Goal: Task Accomplishment & Management: Use online tool/utility

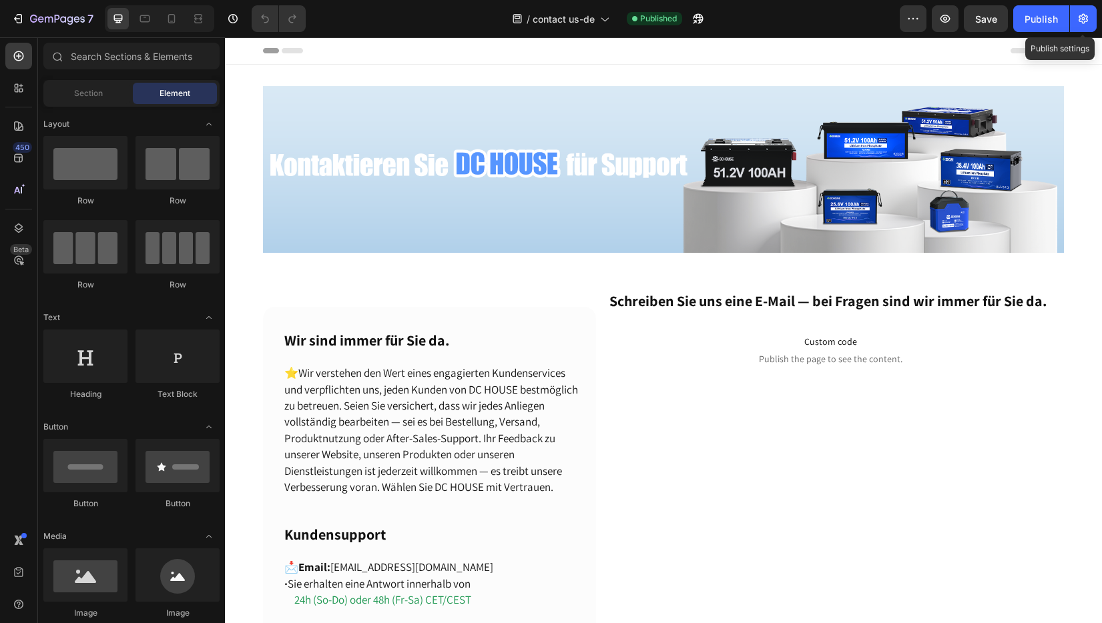
click at [1088, 25] on icon "button" at bounding box center [1082, 18] width 13 height 13
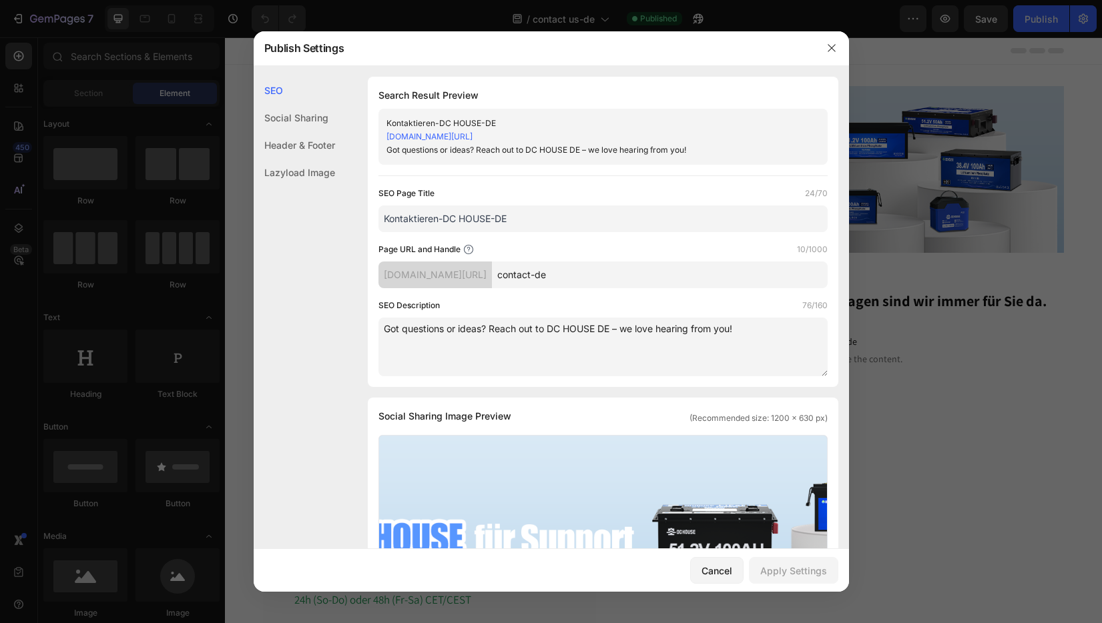
drag, startPoint x: 762, startPoint y: 331, endPoint x: 310, endPoint y: 321, distance: 452.5
click at [310, 321] on div "SEO Social Sharing Header & Footer Lazyload Image SEO Search Result Preview Kon…" at bounding box center [551, 608] width 595 height 1063
paste textarea "Have a question, need support, or just want to say hi? Contact DC HOUSE DE [DAT…"
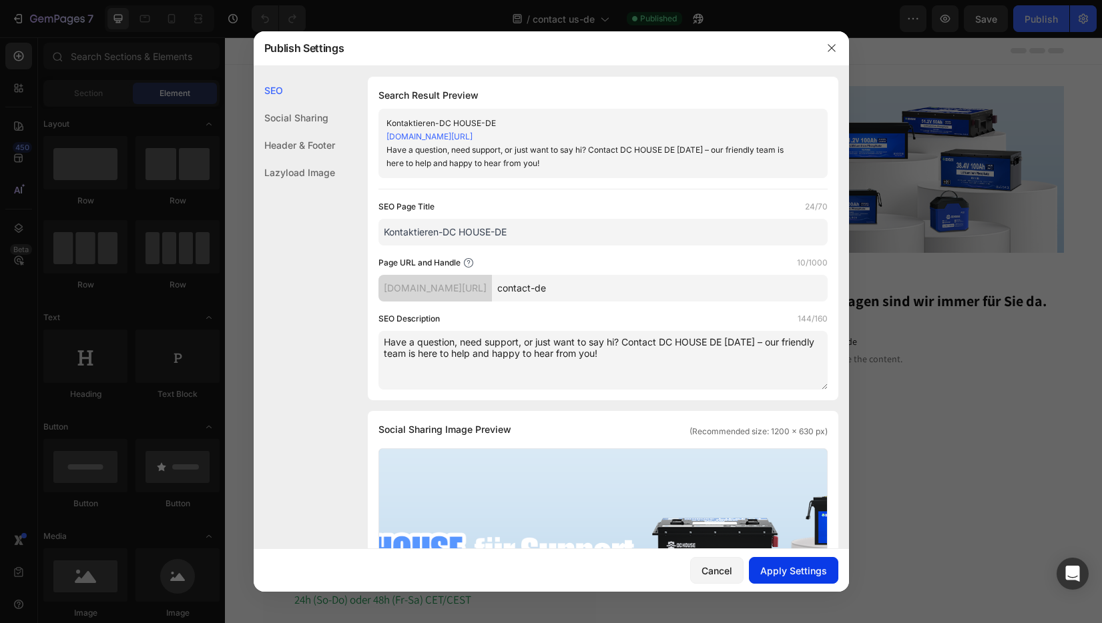
click at [800, 571] on div "Apply Settings" at bounding box center [793, 571] width 67 height 14
drag, startPoint x: 727, startPoint y: 343, endPoint x: 711, endPoint y: 341, distance: 15.5
click at [711, 341] on textarea "Have a question, need support, or just want to say hi? Contact DC HOUSE DE [DAT…" at bounding box center [602, 360] width 449 height 59
type textarea "Have a question, need support, or just want to say hi? Contact DC HOUSE [DATE] …"
click at [797, 565] on div "Apply Settings" at bounding box center [793, 571] width 67 height 14
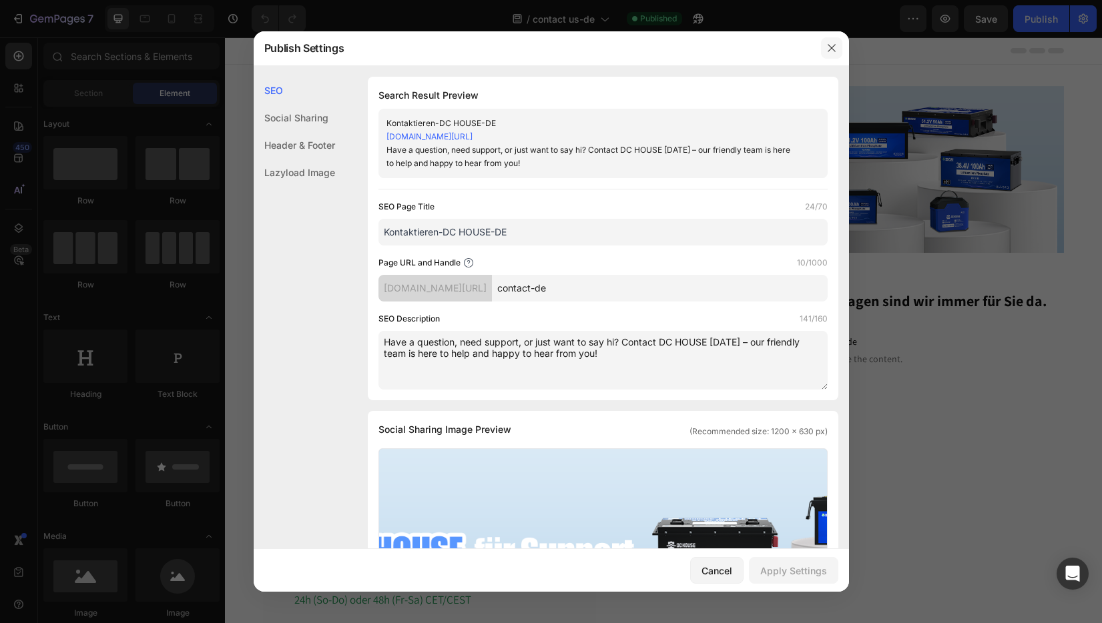
click at [839, 42] on button "button" at bounding box center [831, 47] width 21 height 21
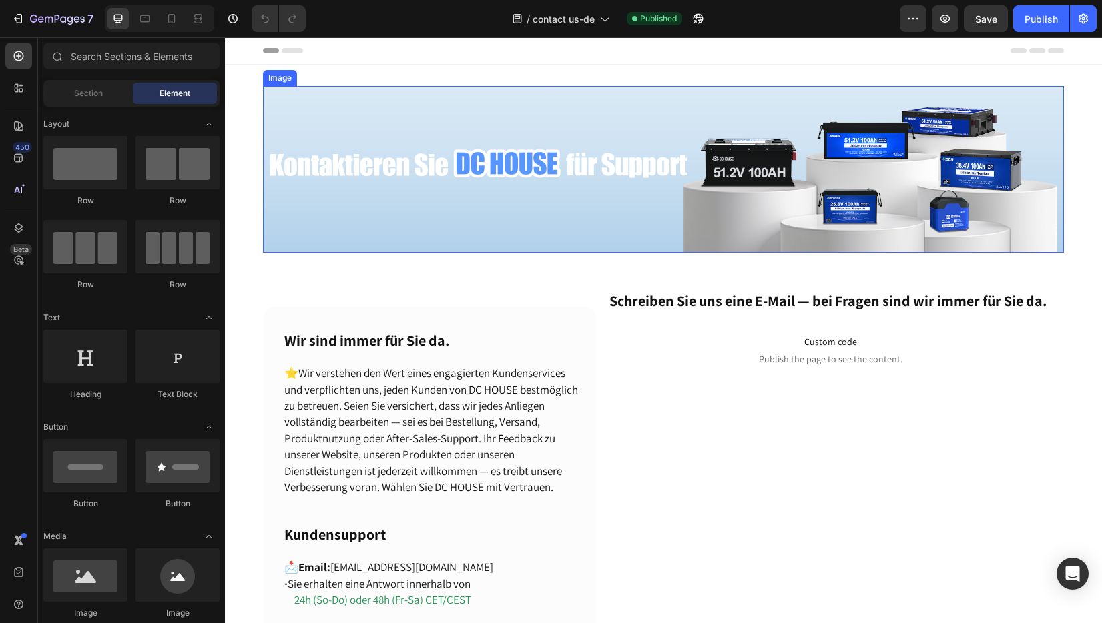
click at [316, 172] on img at bounding box center [663, 169] width 801 height 167
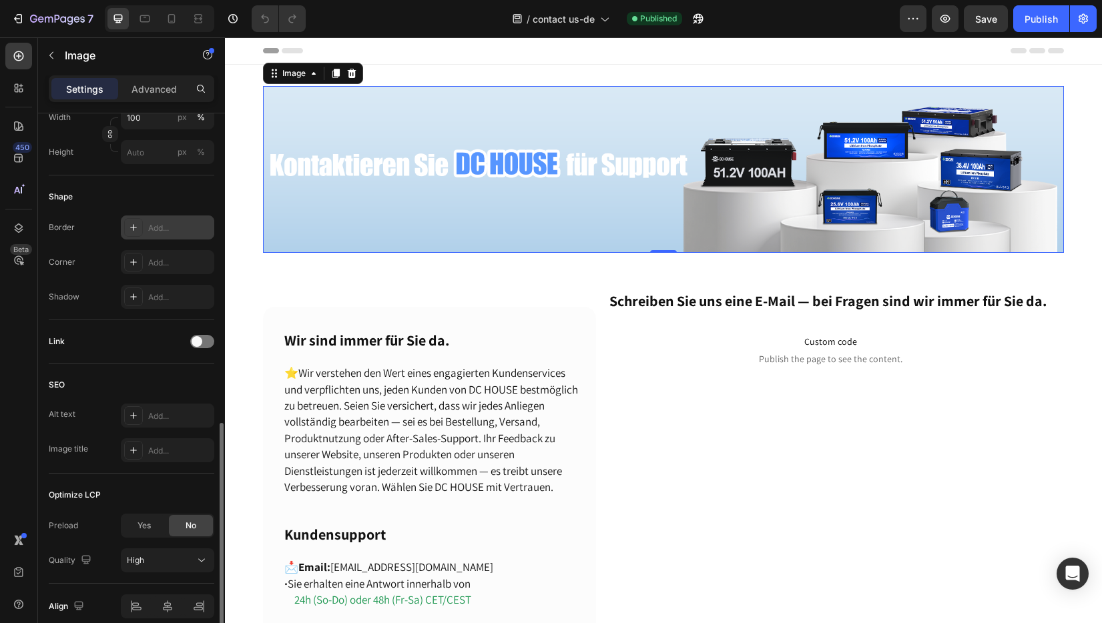
scroll to position [460, 0]
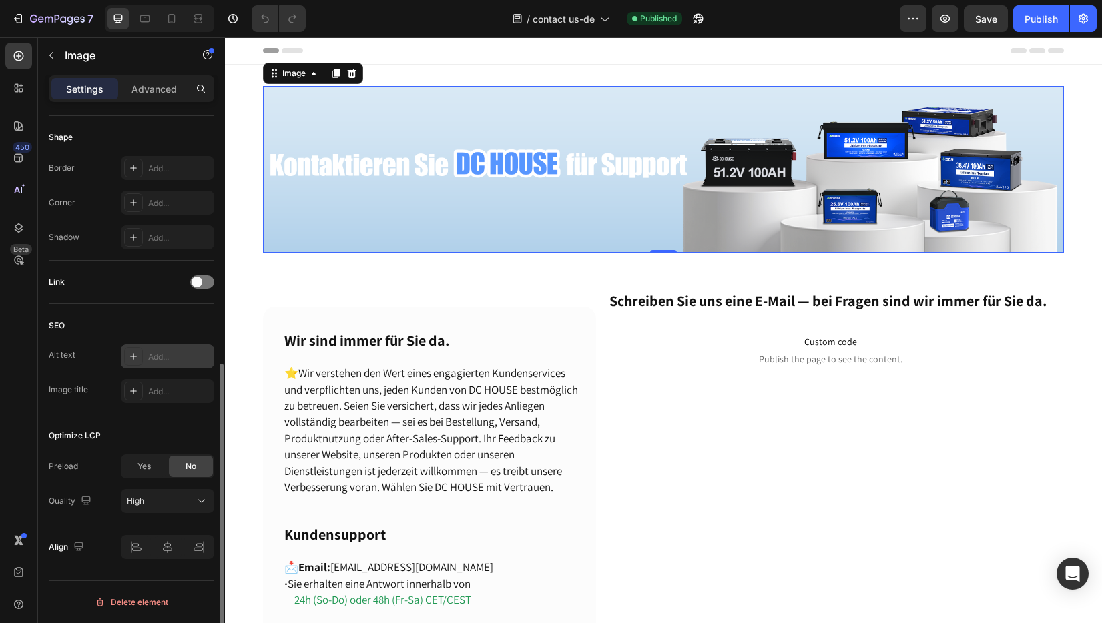
click at [135, 350] on div at bounding box center [133, 356] width 19 height 19
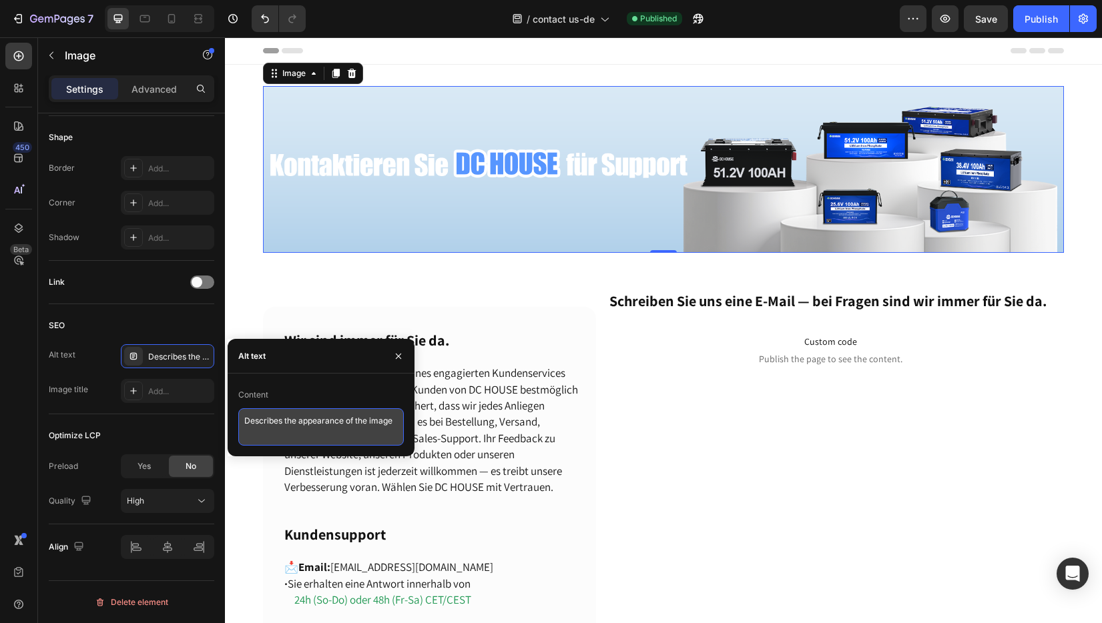
click at [254, 418] on textarea "Describes the appearance of the image" at bounding box center [320, 426] width 165 height 37
drag, startPoint x: 471, startPoint y: 458, endPoint x: 450, endPoint y: 432, distance: 33.2
paste textarea "Need help or have a suggestion? Drop us a line at [GEOGRAPHIC_DATA] DE – we’re …"
drag, startPoint x: 329, startPoint y: 429, endPoint x: 343, endPoint y: 430, distance: 14.1
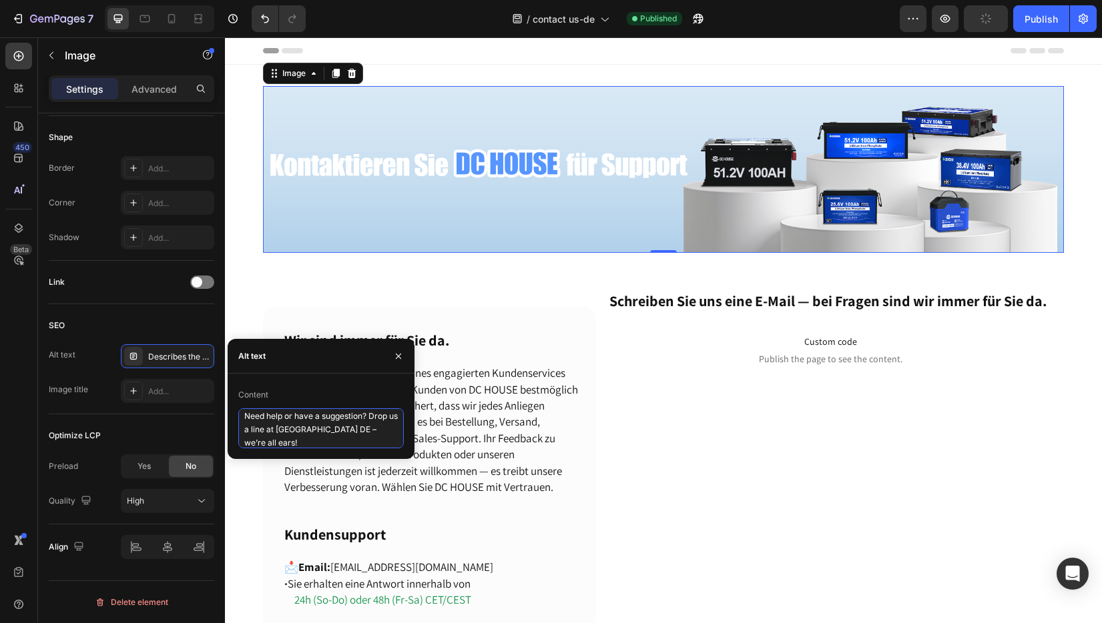
click at [343, 430] on textarea "Need help or have a suggestion? Drop us a line at [GEOGRAPHIC_DATA] DE – we’re …" at bounding box center [320, 428] width 165 height 40
type textarea "Need help or have a suggestion? Drop us a line at [GEOGRAPHIC_DATA]– we’re all …"
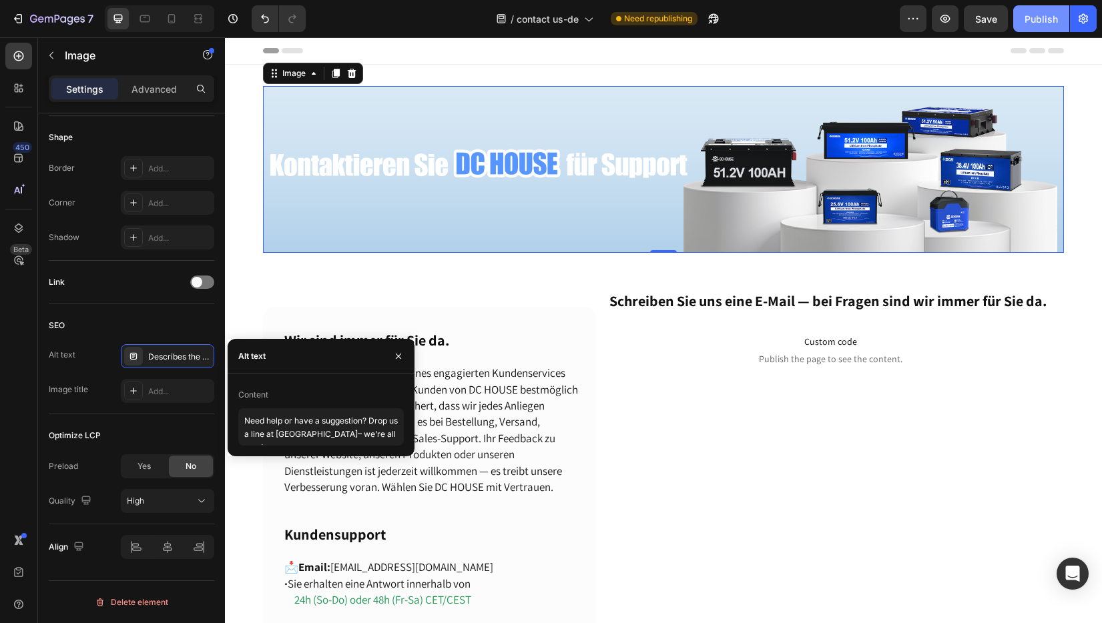
click at [1038, 12] on div "Publish" at bounding box center [1040, 19] width 33 height 14
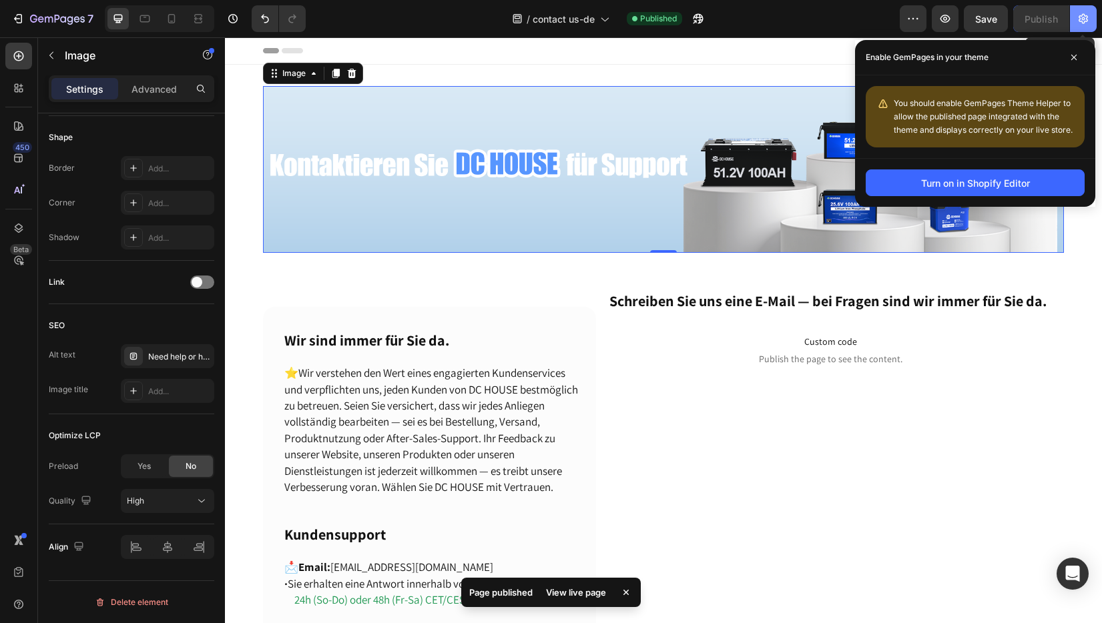
click at [1088, 27] on button "button" at bounding box center [1083, 18] width 27 height 27
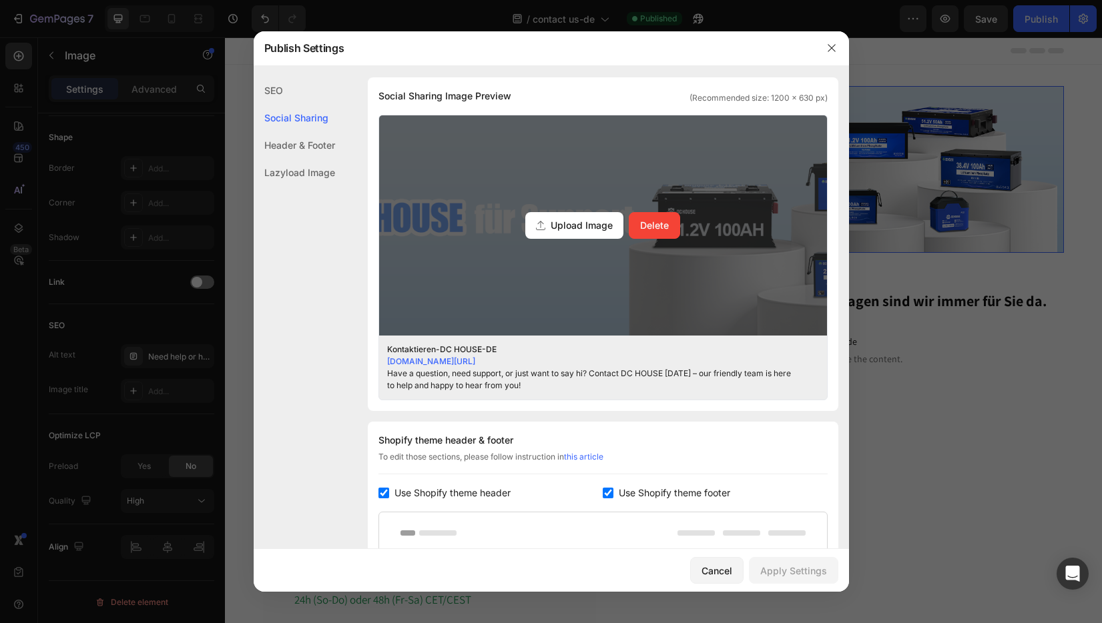
scroll to position [467, 0]
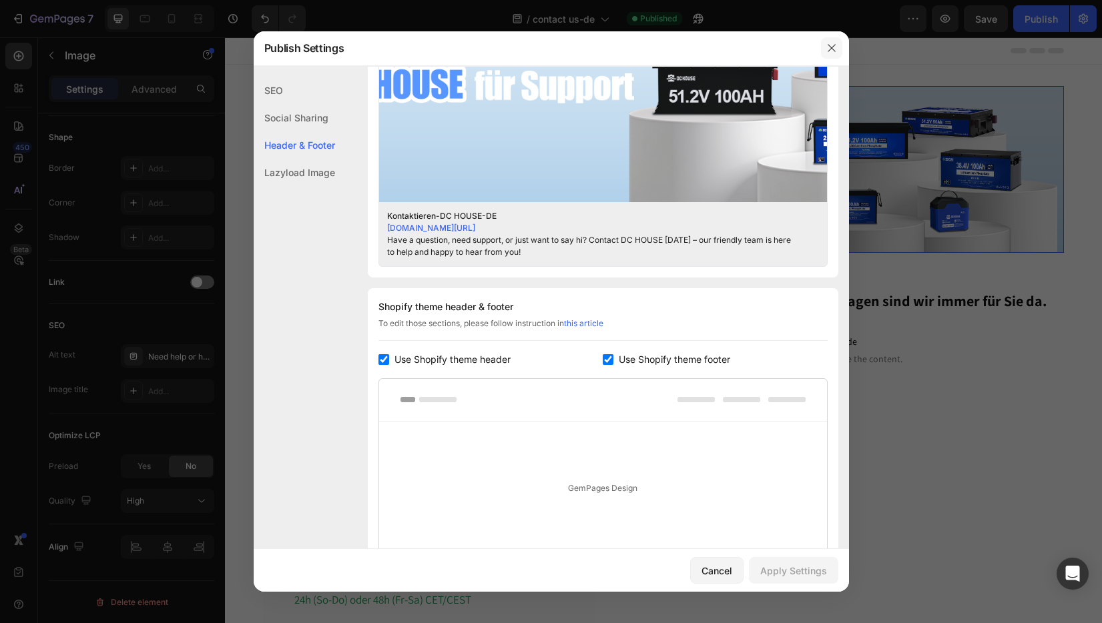
click at [833, 47] on icon "button" at bounding box center [831, 48] width 11 height 11
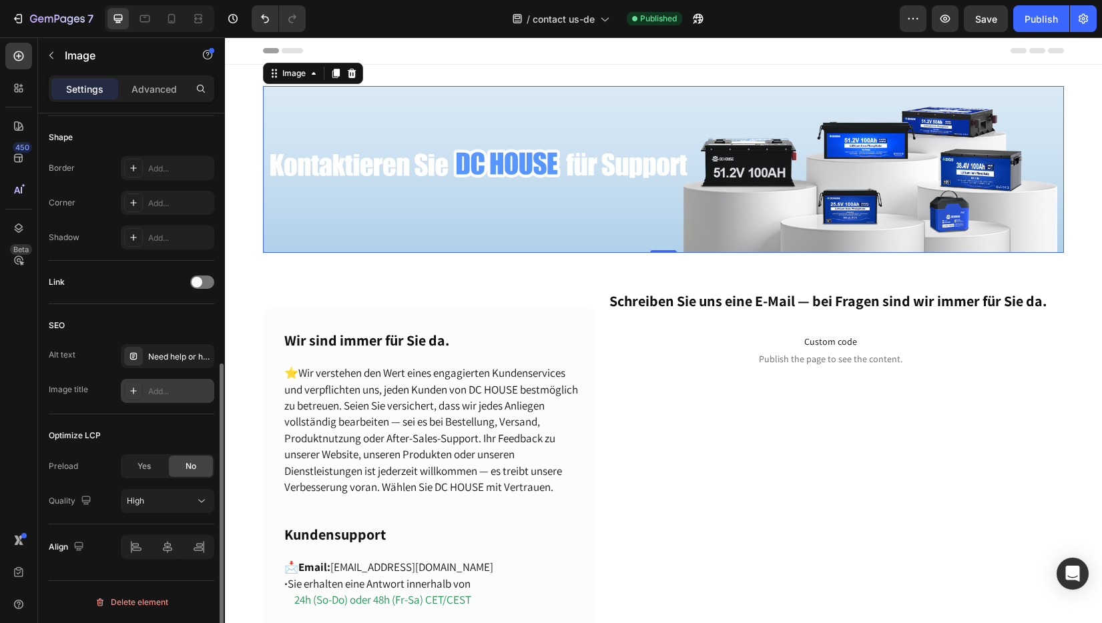
click at [135, 388] on icon at bounding box center [133, 391] width 11 height 11
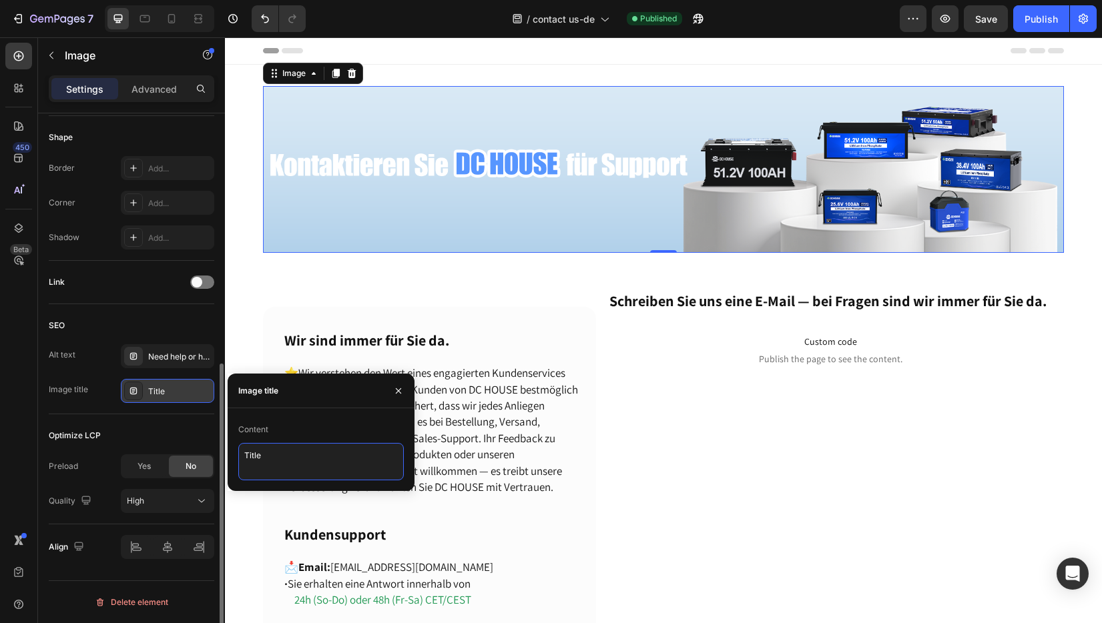
drag, startPoint x: 299, startPoint y: 459, endPoint x: 1, endPoint y: 414, distance: 300.9
click at [224, 452] on div "450 Beta Sections(18) Elements(83) Section Element Hero Section Product Detail …" at bounding box center [112, 330] width 225 height 586
type textarea "contact DC HOUSE for support"
click at [306, 433] on div "Content" at bounding box center [320, 429] width 165 height 21
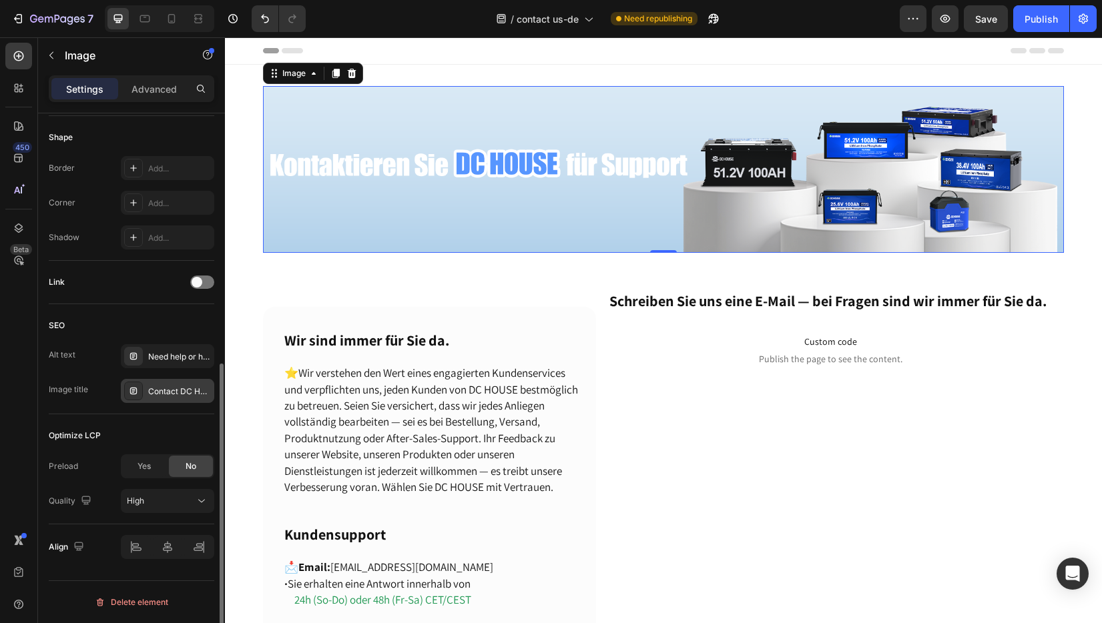
click at [171, 417] on div "Optimize LCP Preload Yes No Quality High" at bounding box center [131, 469] width 165 height 110
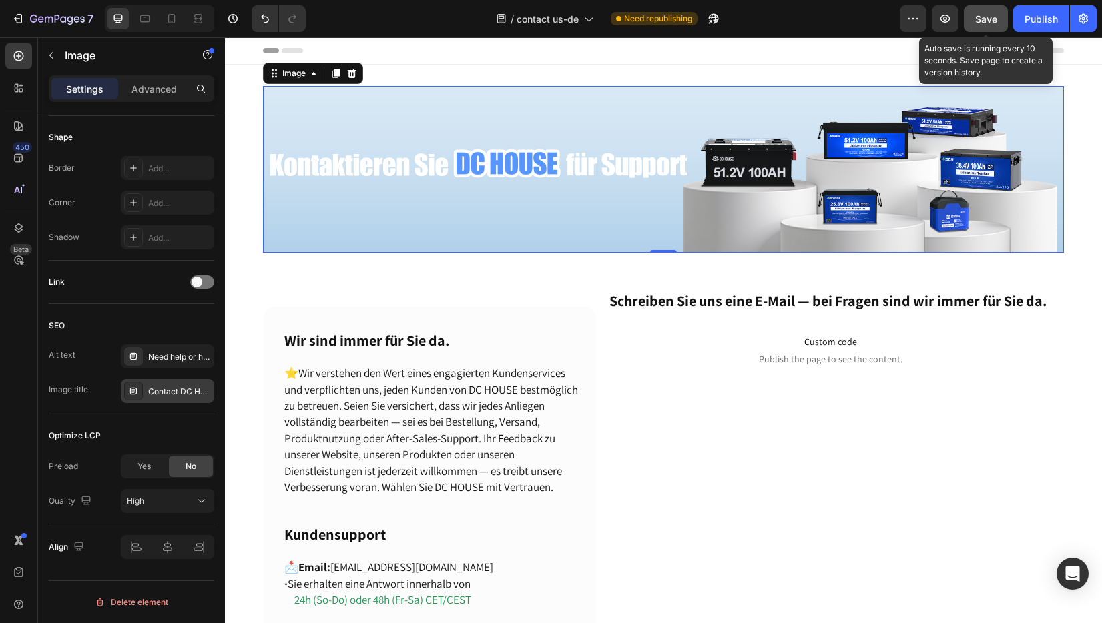
click at [978, 11] on button "Save" at bounding box center [986, 18] width 44 height 27
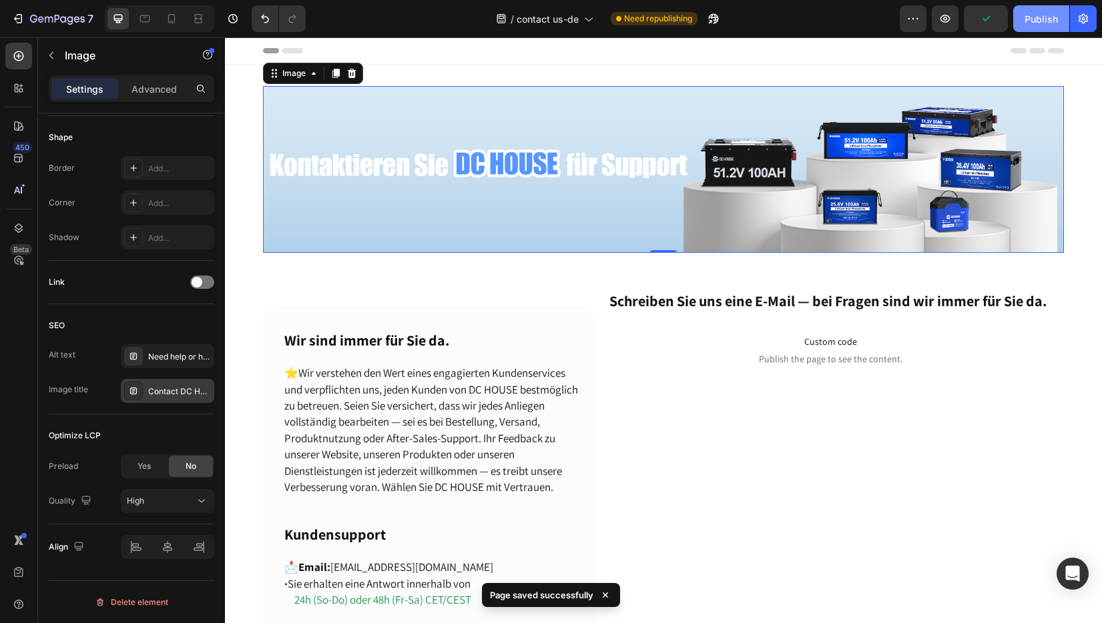
click at [1021, 20] on button "Publish" at bounding box center [1041, 18] width 56 height 27
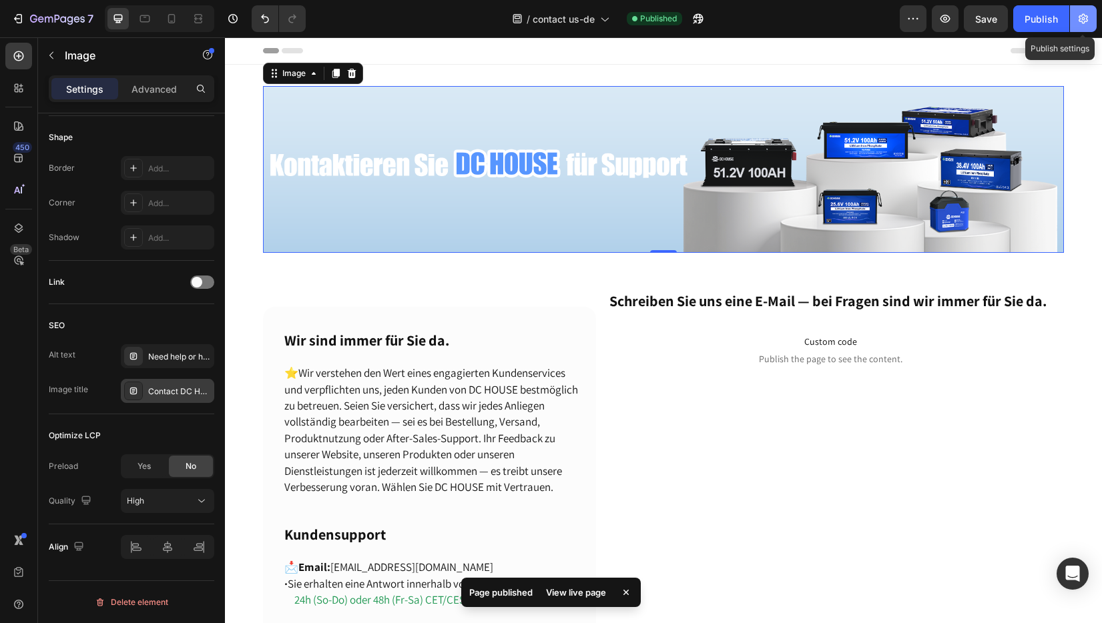
click at [1088, 17] on icon "button" at bounding box center [1082, 18] width 13 height 13
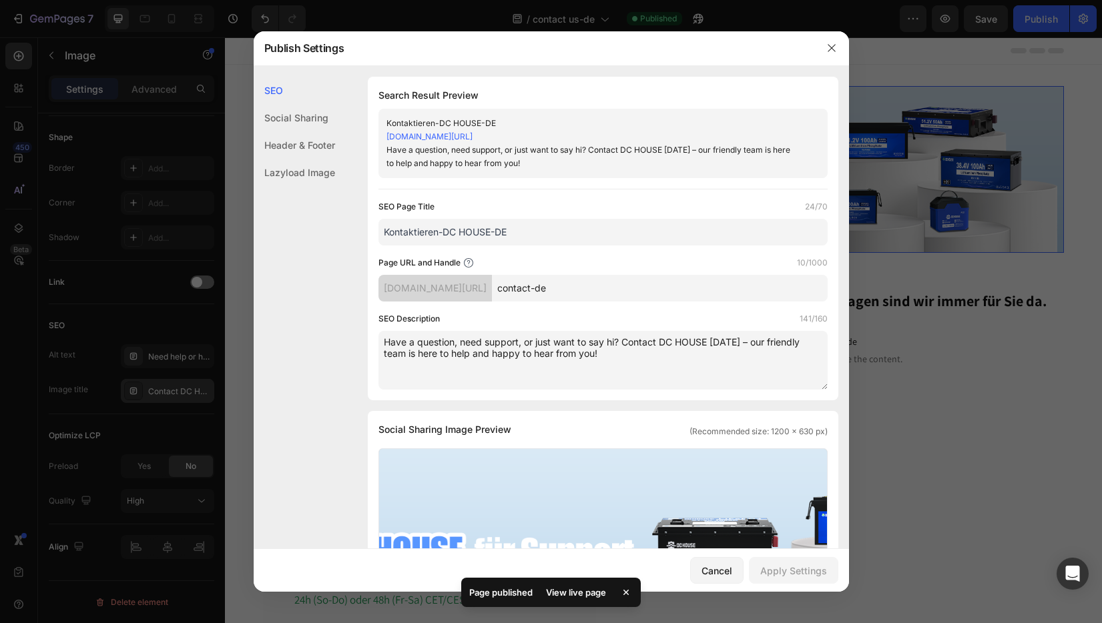
drag, startPoint x: 632, startPoint y: 358, endPoint x: 330, endPoint y: 303, distance: 306.5
click at [330, 303] on div "SEO Social Sharing Header & Footer Lazyload Image SEO Search Result Preview Kon…" at bounding box center [551, 621] width 595 height 1088
click at [831, 41] on button "button" at bounding box center [831, 47] width 21 height 21
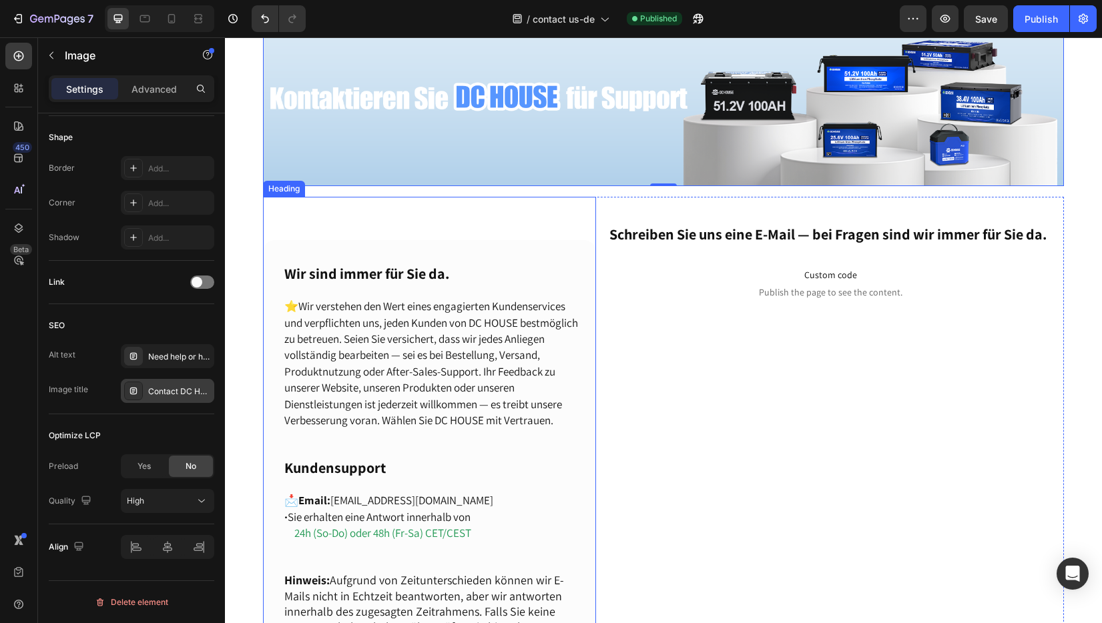
scroll to position [0, 0]
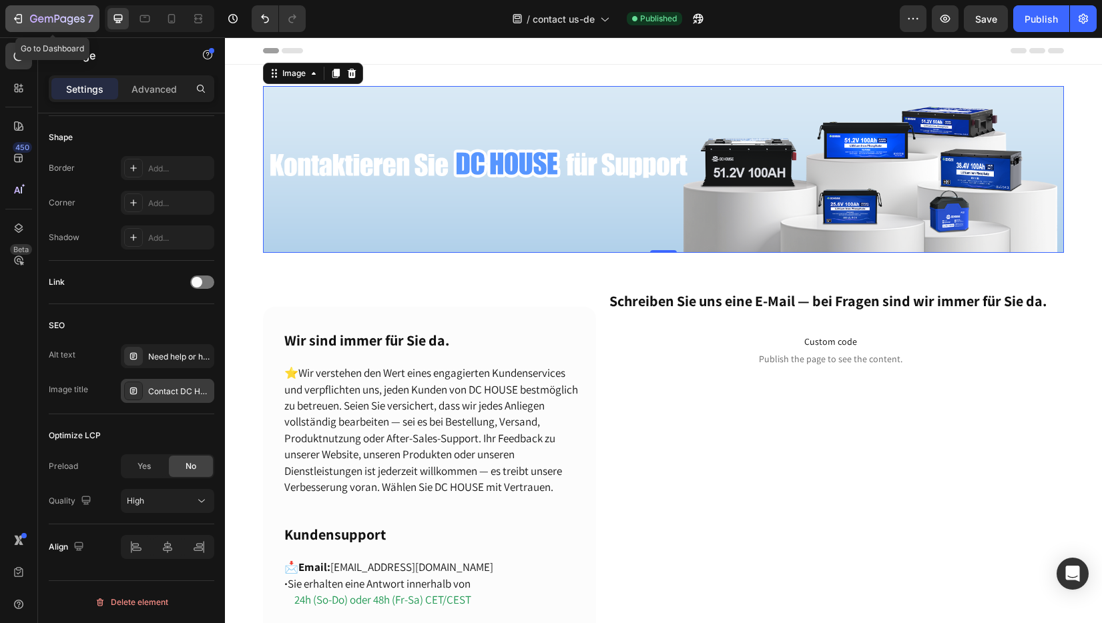
click at [49, 9] on button "7" at bounding box center [52, 18] width 94 height 27
